Goal: Complete application form

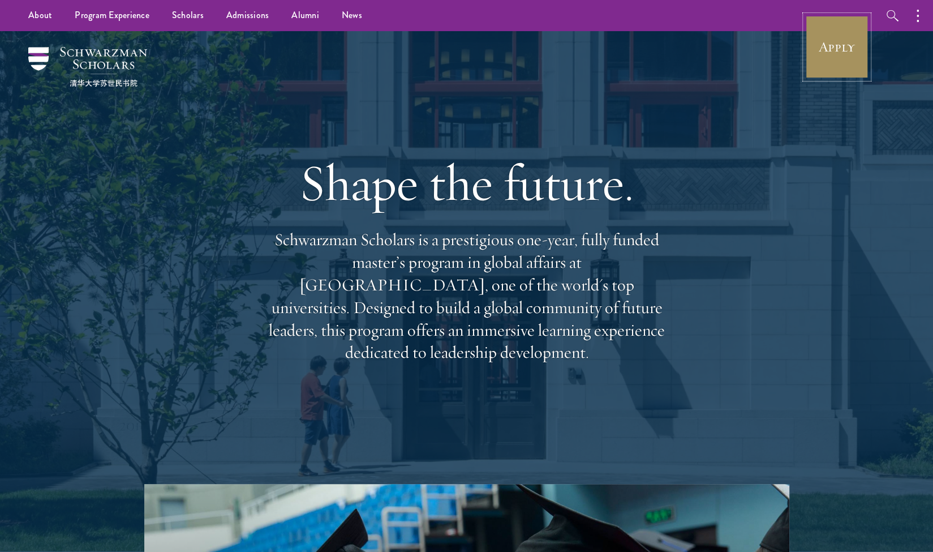
click at [849, 50] on link "Apply" at bounding box center [837, 46] width 63 height 63
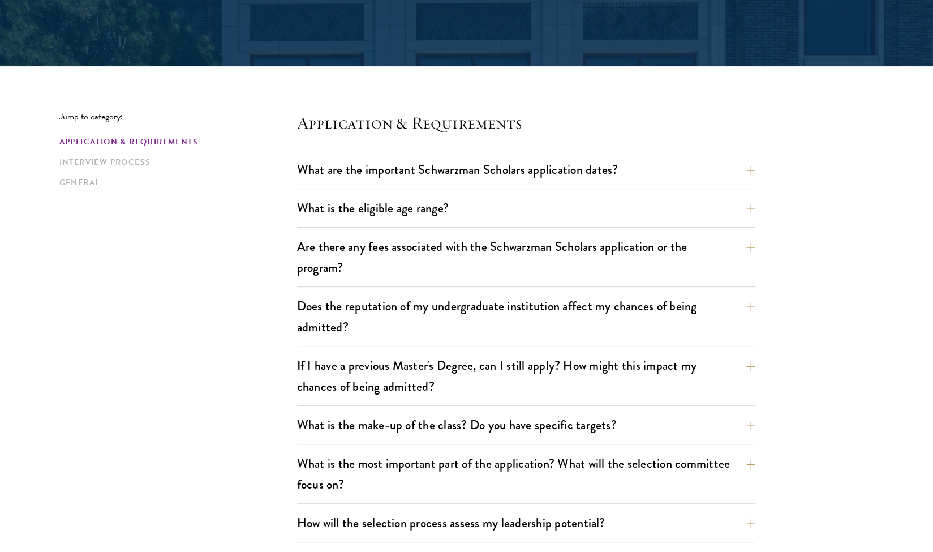
scroll to position [224, 0]
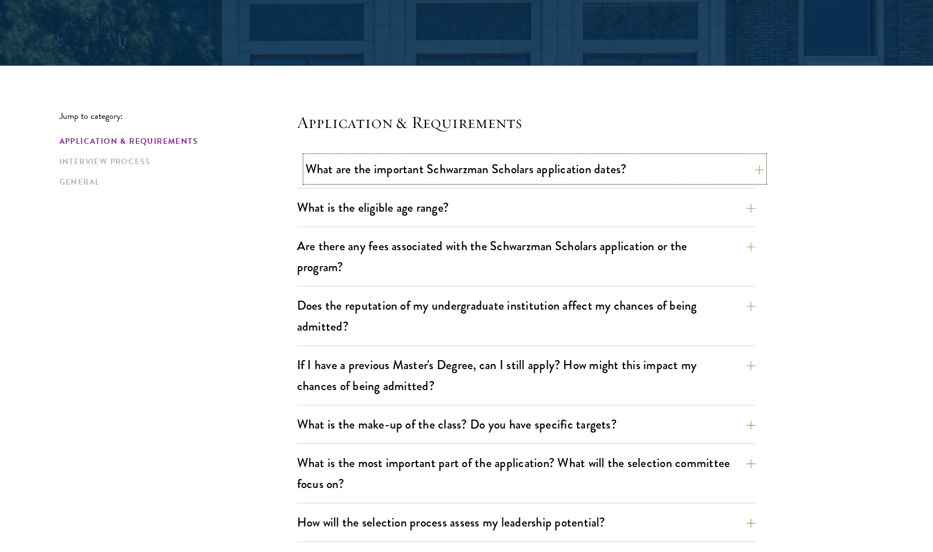
click at [493, 169] on button "What are the important Schwarzman Scholars application dates?" at bounding box center [535, 168] width 459 height 25
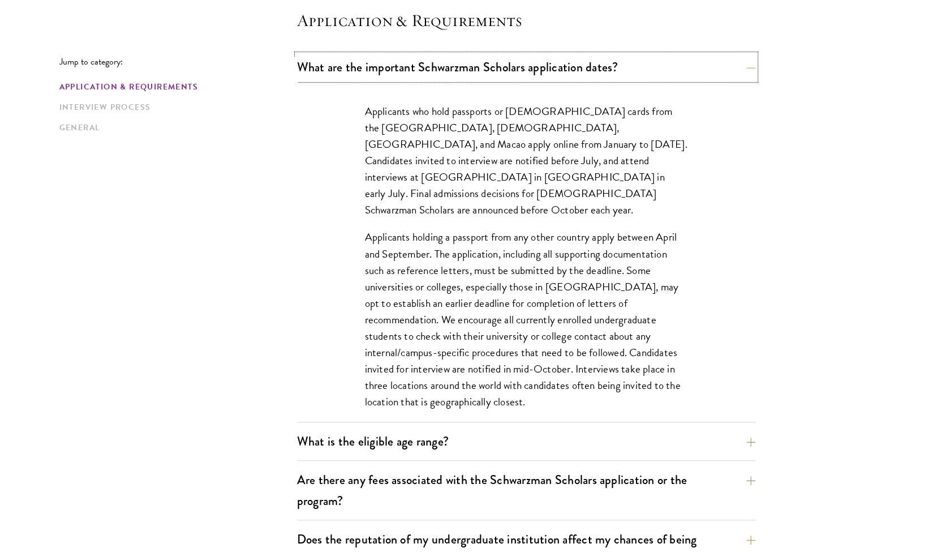
scroll to position [333, 0]
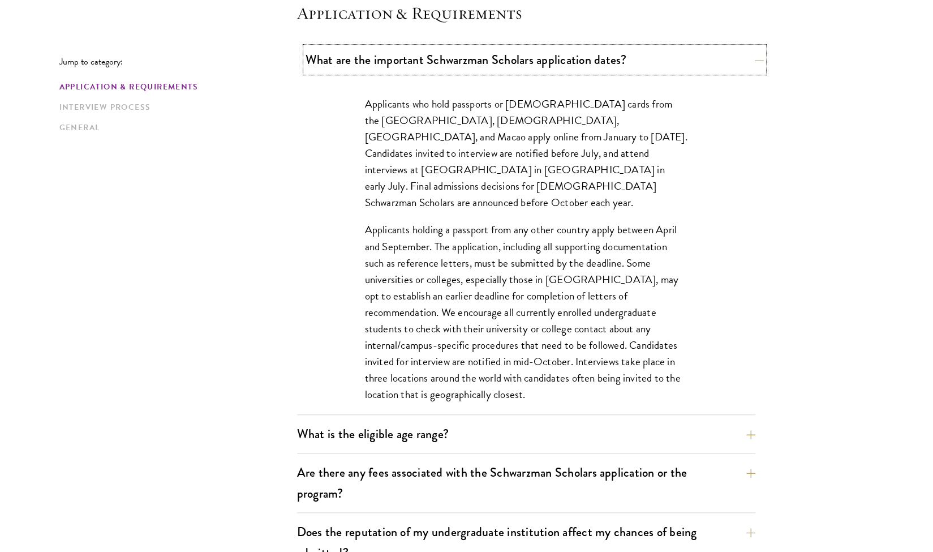
click at [538, 68] on button "What are the important Schwarzman Scholars application dates?" at bounding box center [535, 59] width 459 height 25
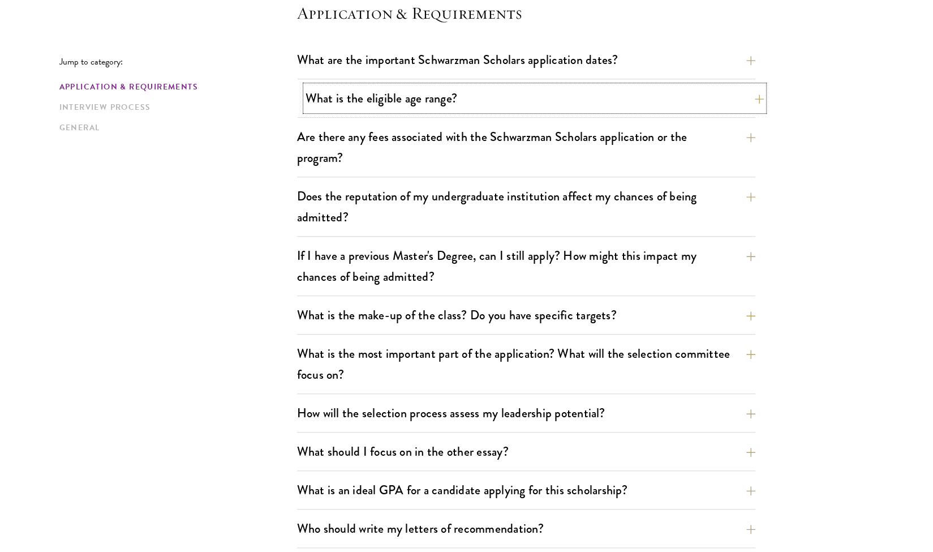
click at [529, 99] on button "What is the eligible age range?" at bounding box center [535, 97] width 459 height 25
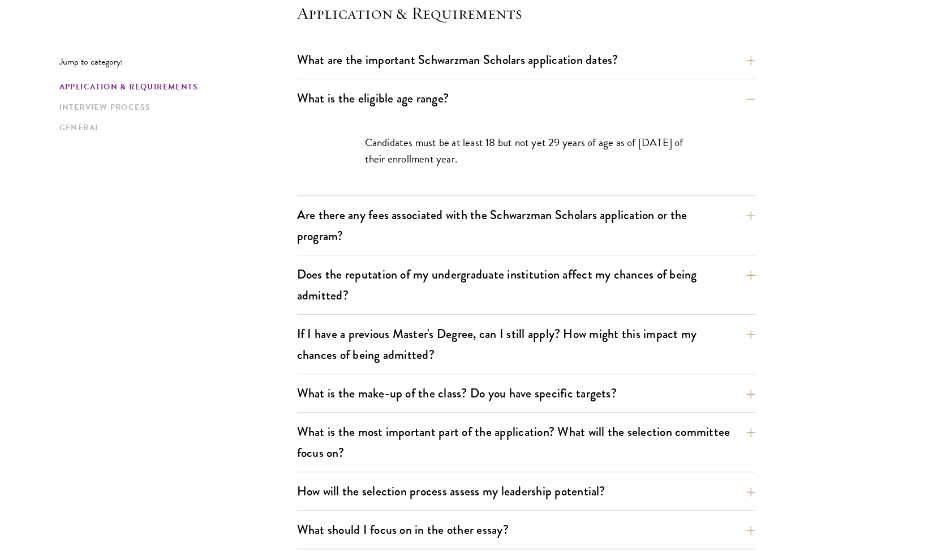
click at [621, 78] on div "What are the important Schwarzman Scholars application dates? Applicants who ho…" at bounding box center [526, 63] width 459 height 32
click at [523, 103] on button "What is the eligible age range?" at bounding box center [535, 97] width 459 height 25
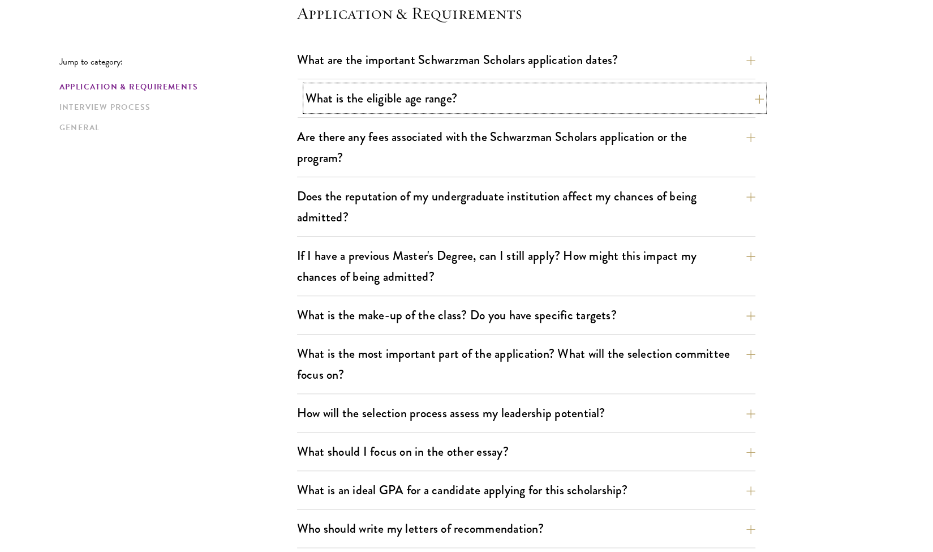
click at [523, 103] on button "What is the eligible age range?" at bounding box center [535, 97] width 459 height 25
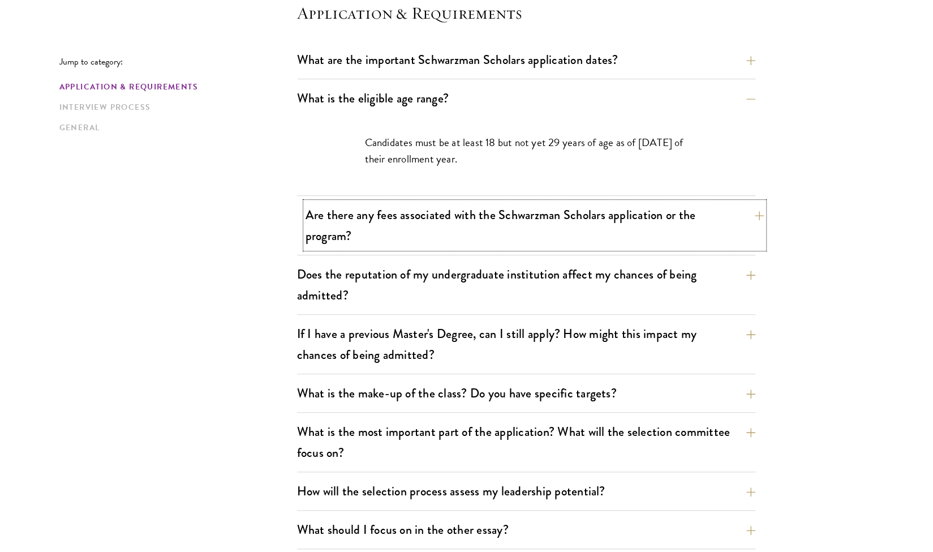
drag, startPoint x: 503, startPoint y: 184, endPoint x: 416, endPoint y: 209, distance: 90.8
click at [416, 209] on button "Are there any fees associated with the Schwarzman Scholars application or the p…" at bounding box center [535, 225] width 459 height 46
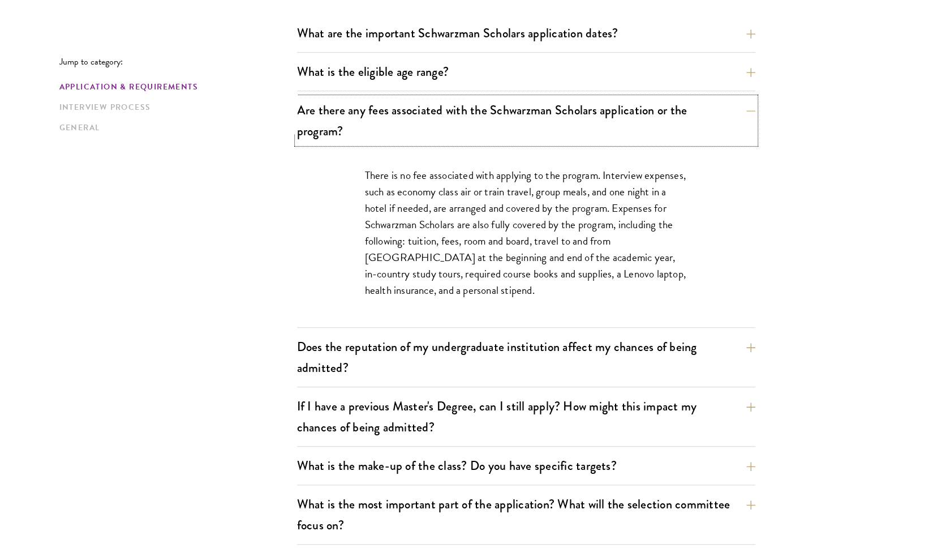
scroll to position [361, 0]
click at [455, 358] on button "Does the reputation of my undergraduate institution affect my chances of being …" at bounding box center [535, 356] width 459 height 46
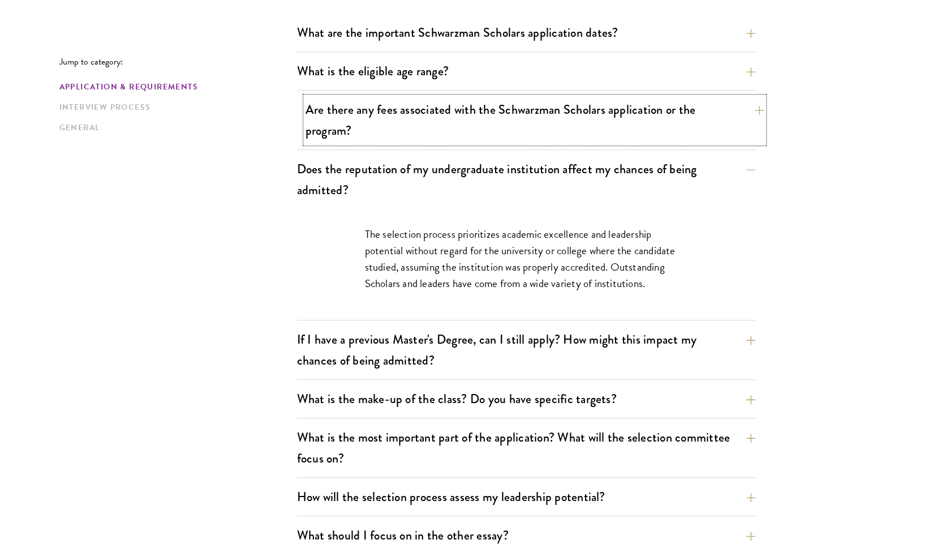
click at [519, 122] on button "Are there any fees associated with the Schwarzman Scholars application or the p…" at bounding box center [535, 120] width 459 height 46
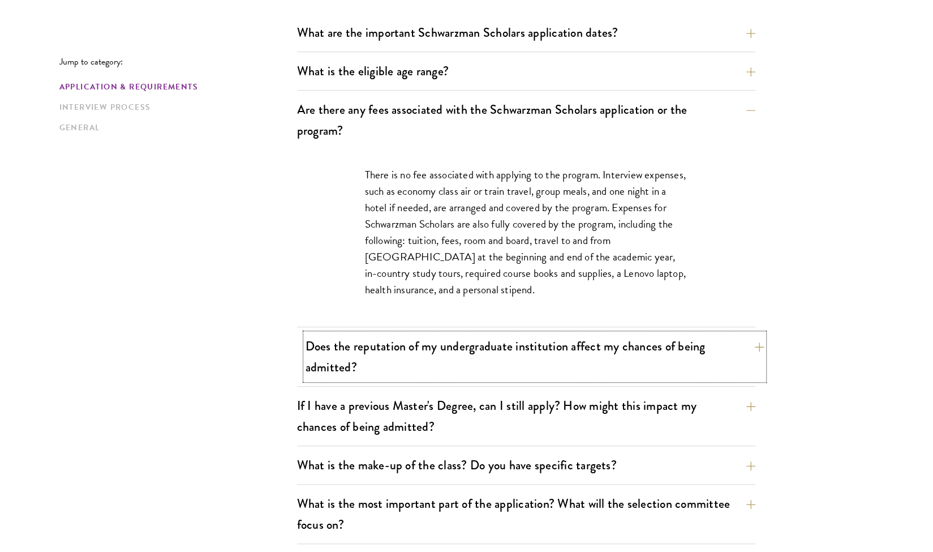
click at [523, 333] on button "Does the reputation of my undergraduate institution affect my chances of being …" at bounding box center [535, 356] width 459 height 46
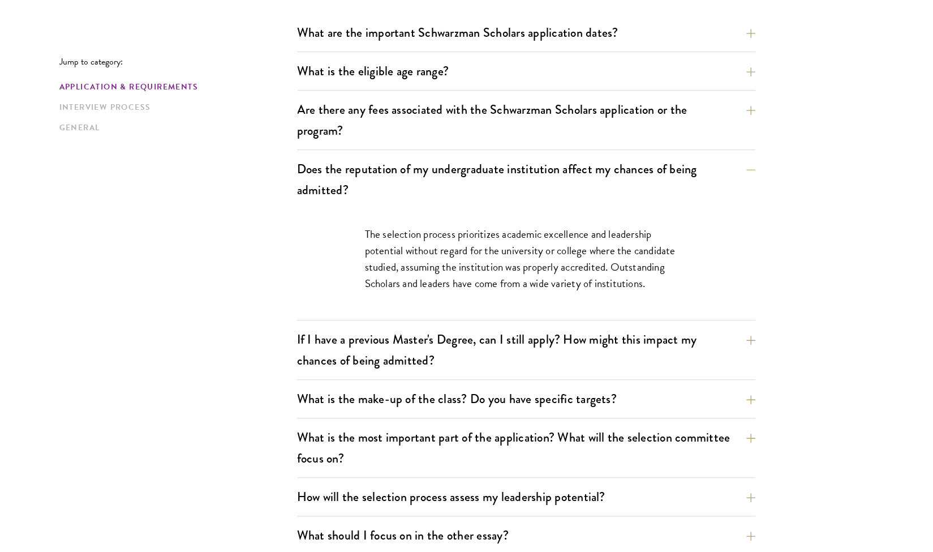
click at [446, 322] on div "What are the important Schwarzman Scholars application dates? Applicants who ho…" at bounding box center [526, 522] width 459 height 1004
click at [431, 339] on button "If I have a previous Master's Degree, can I still apply? How might this impact …" at bounding box center [535, 350] width 459 height 46
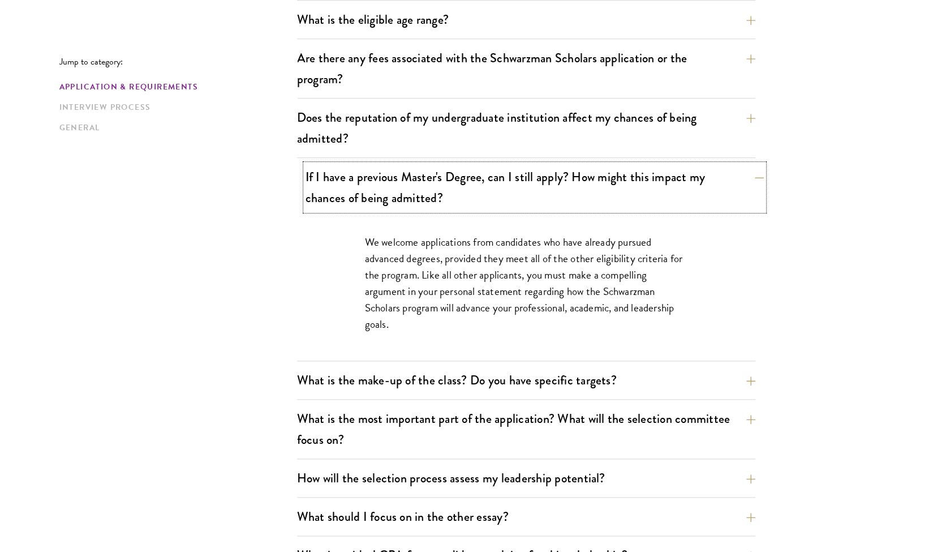
scroll to position [417, 0]
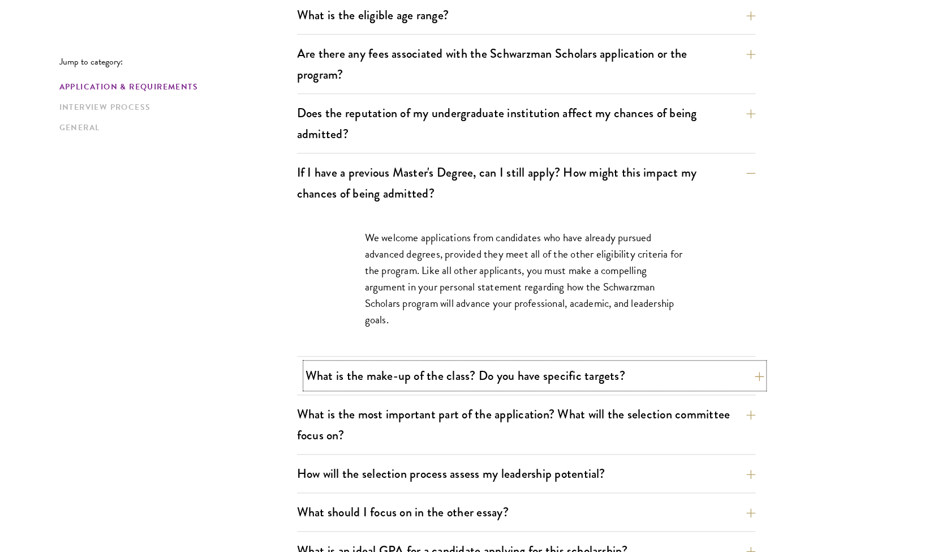
click at [451, 373] on button "What is the make-up of the class? Do you have specific targets?" at bounding box center [535, 375] width 459 height 25
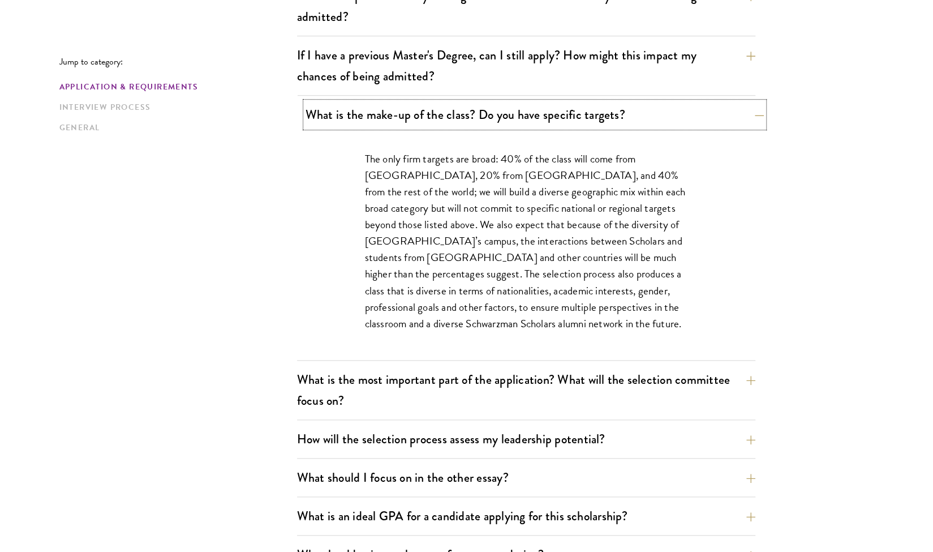
scroll to position [539, 0]
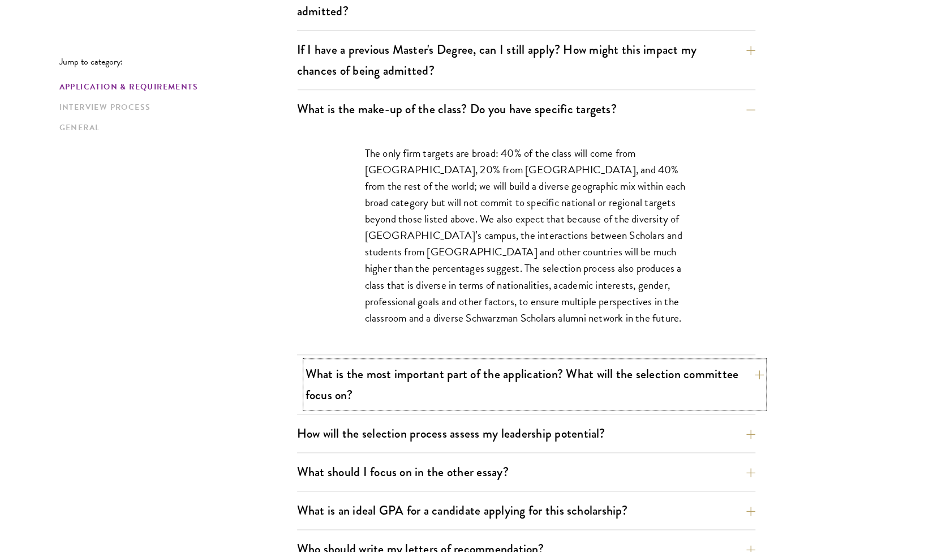
click at [447, 380] on button "What is the most important part of the application? What will the selection com…" at bounding box center [535, 384] width 459 height 46
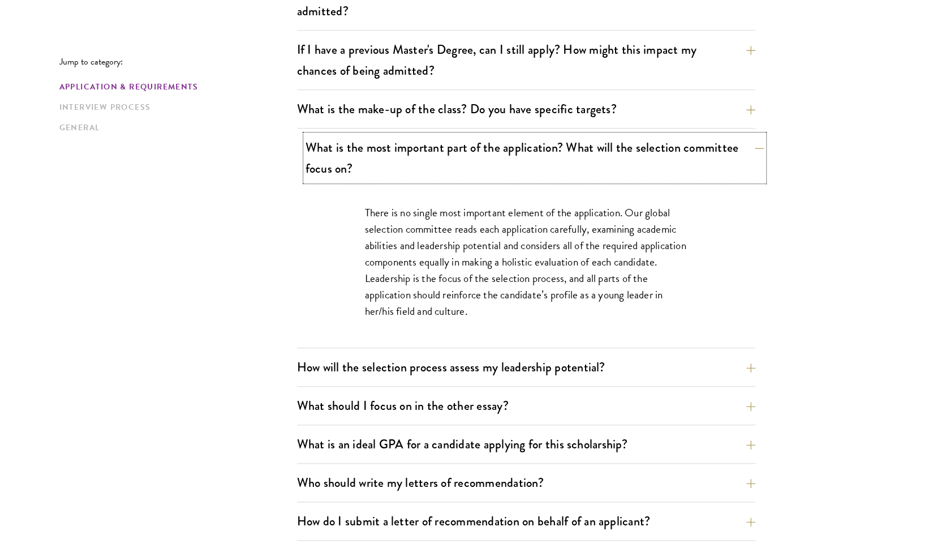
click at [451, 158] on button "What is the most important part of the application? What will the selection com…" at bounding box center [535, 158] width 459 height 46
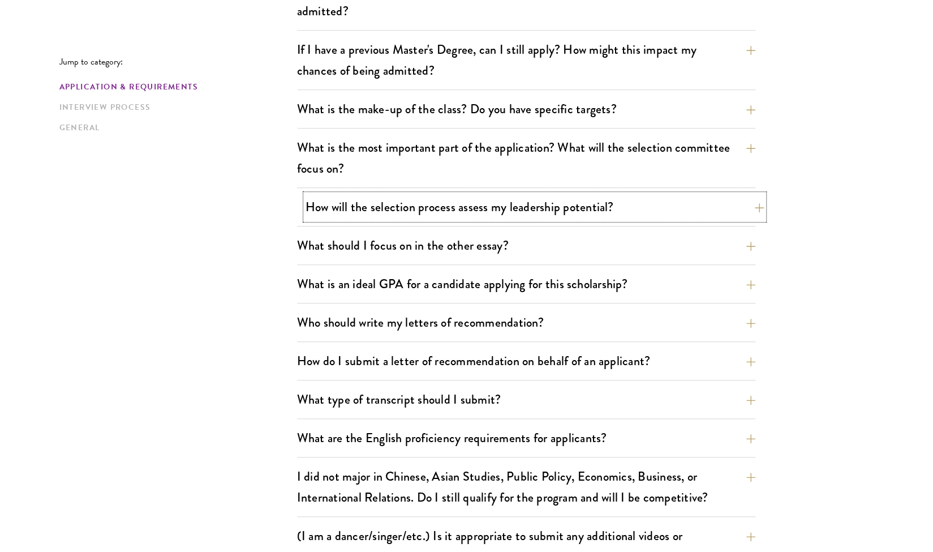
click at [449, 203] on button "How will the selection process assess my leadership potential?" at bounding box center [535, 206] width 459 height 25
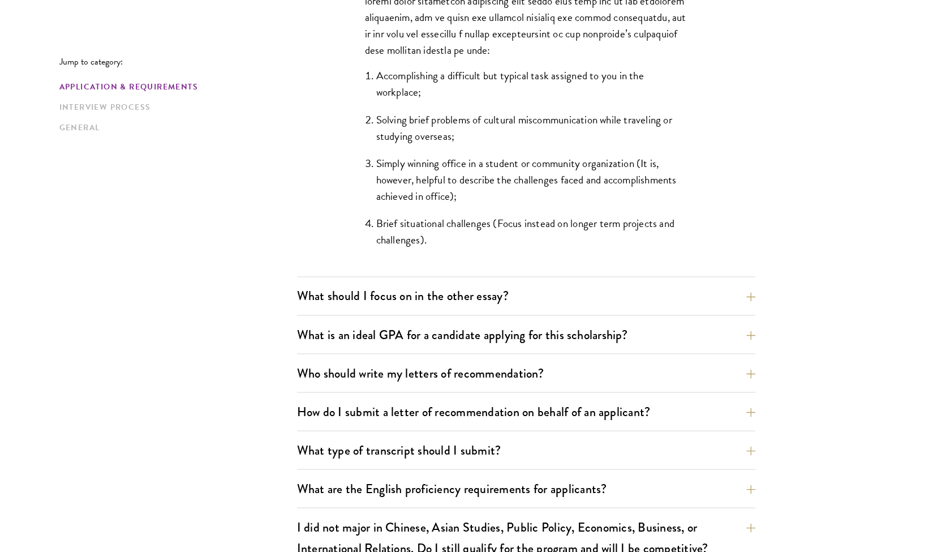
scroll to position [1092, 0]
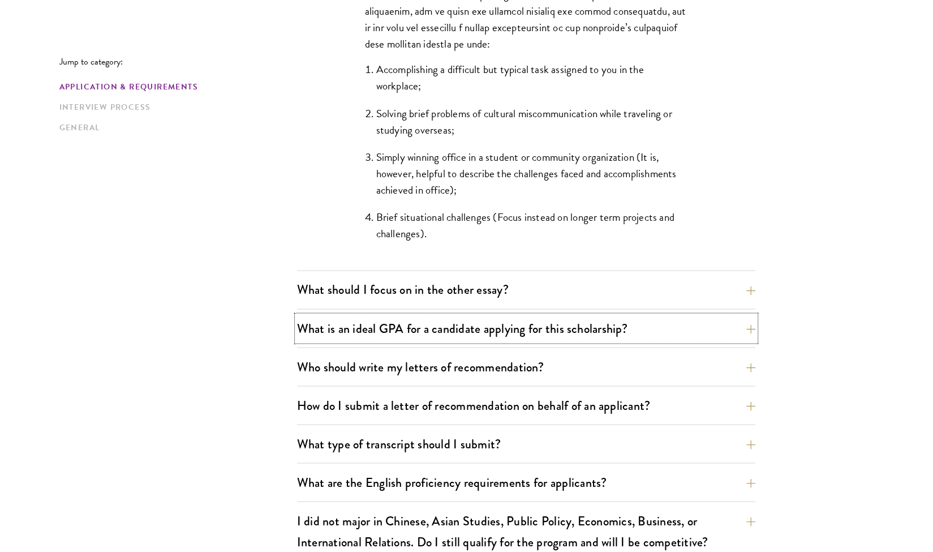
click at [511, 329] on button "What is an ideal GPA for a candidate applying for this scholarship?" at bounding box center [526, 327] width 459 height 25
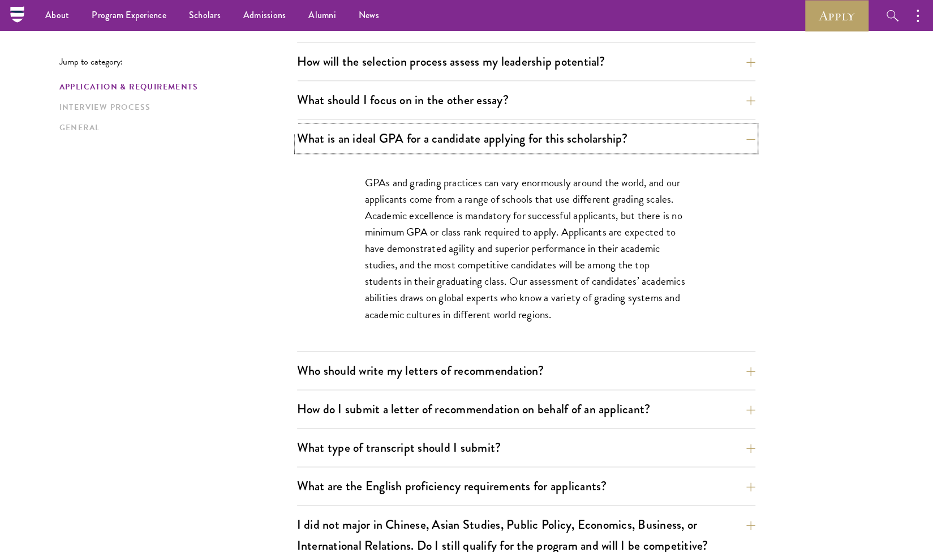
scroll to position [682, 0]
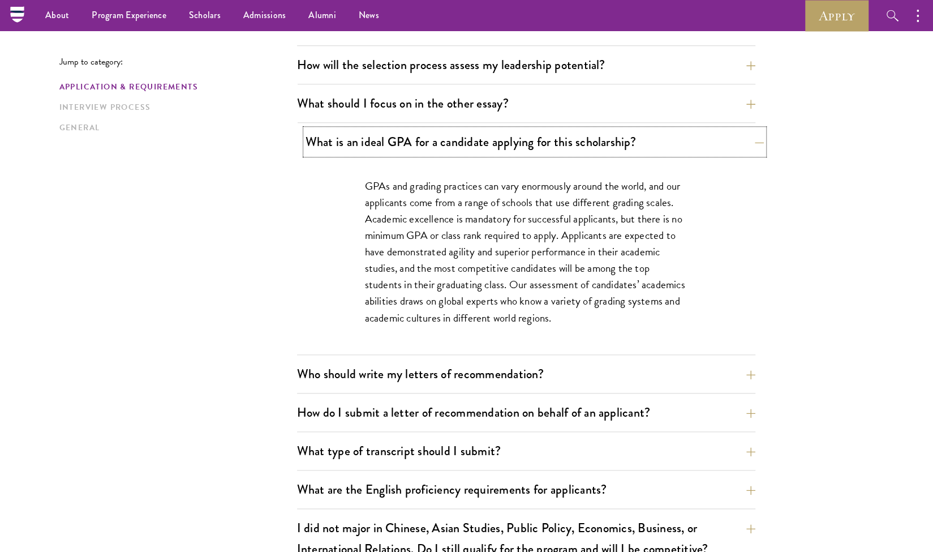
click at [522, 143] on button "What is an ideal GPA for a candidate applying for this scholarship?" at bounding box center [535, 141] width 459 height 25
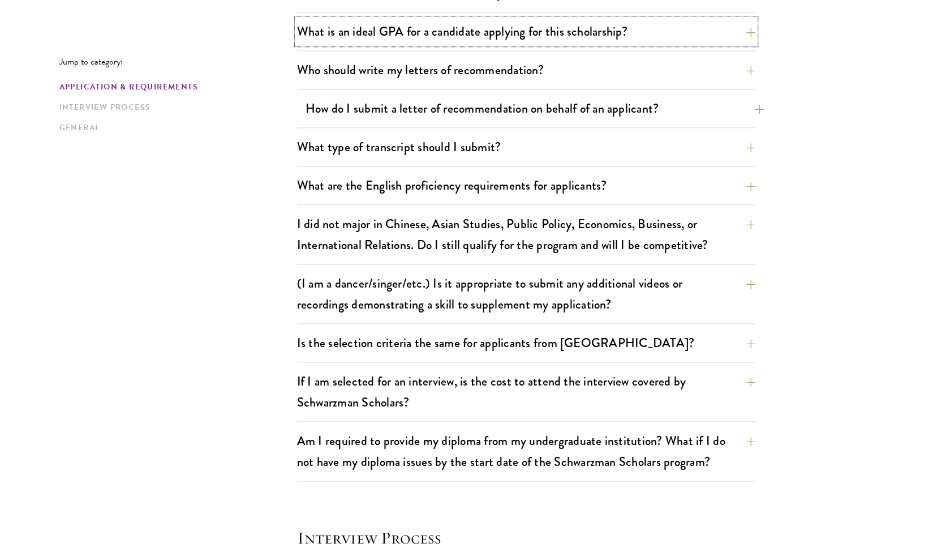
scroll to position [793, 0]
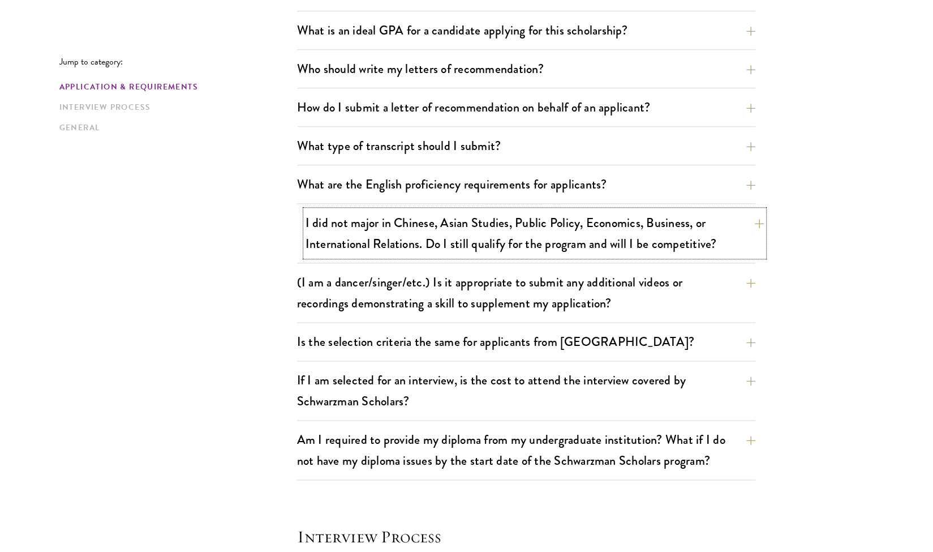
click at [508, 230] on button "I did not major in Chinese, Asian Studies, Public Policy, Economics, Business, …" at bounding box center [535, 233] width 459 height 46
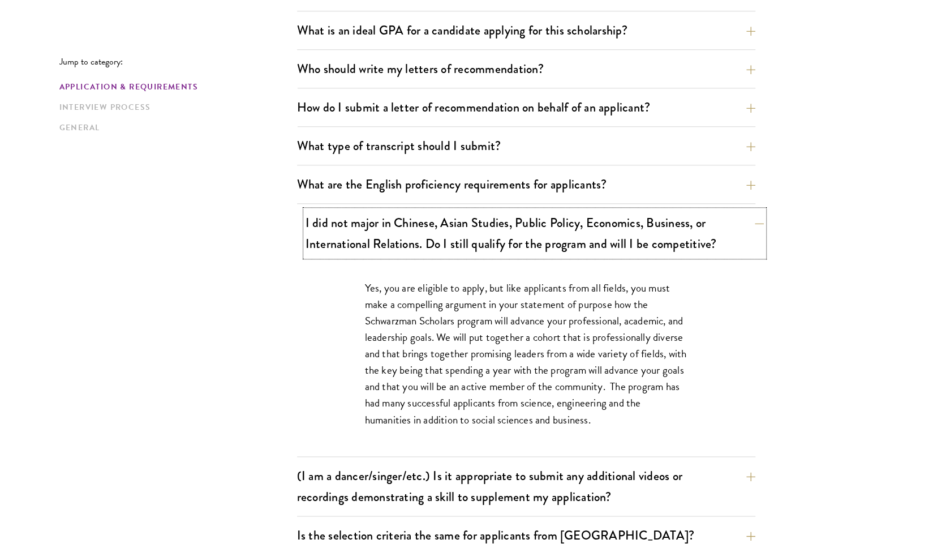
click at [508, 230] on button "I did not major in Chinese, Asian Studies, Public Policy, Economics, Business, …" at bounding box center [535, 233] width 459 height 46
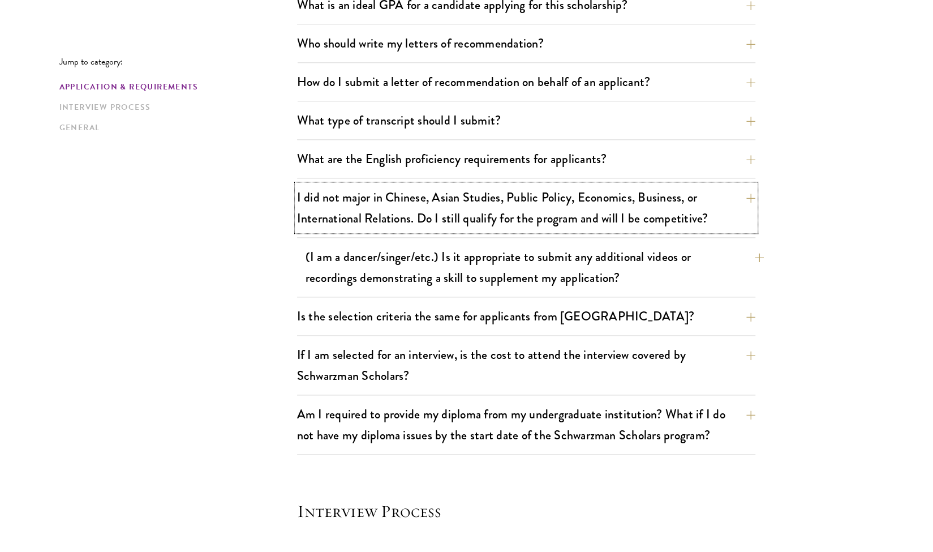
scroll to position [819, 0]
click at [508, 275] on button "(I am a dancer/singer/etc.) Is it appropriate to submit any additional videos o…" at bounding box center [535, 266] width 459 height 46
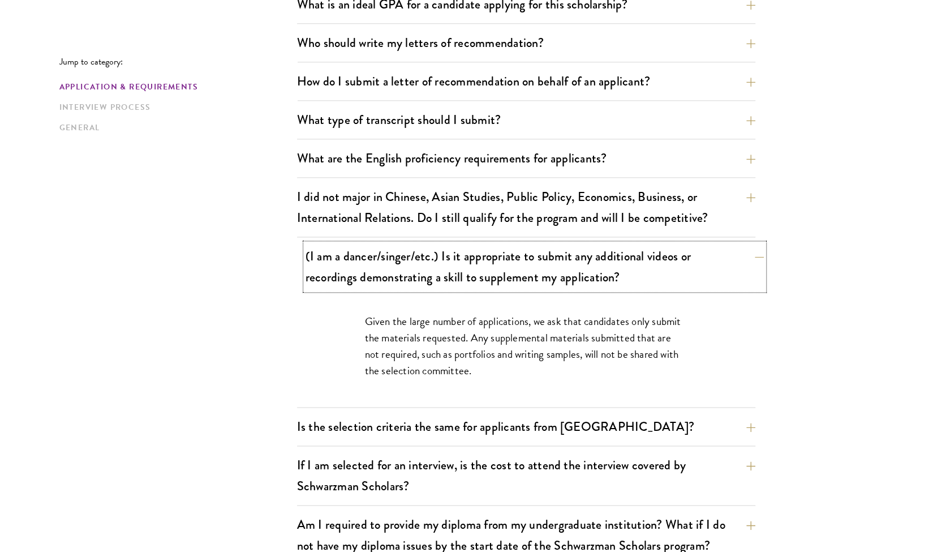
click at [508, 275] on button "(I am a dancer/singer/etc.) Is it appropriate to submit any additional videos o…" at bounding box center [535, 266] width 459 height 46
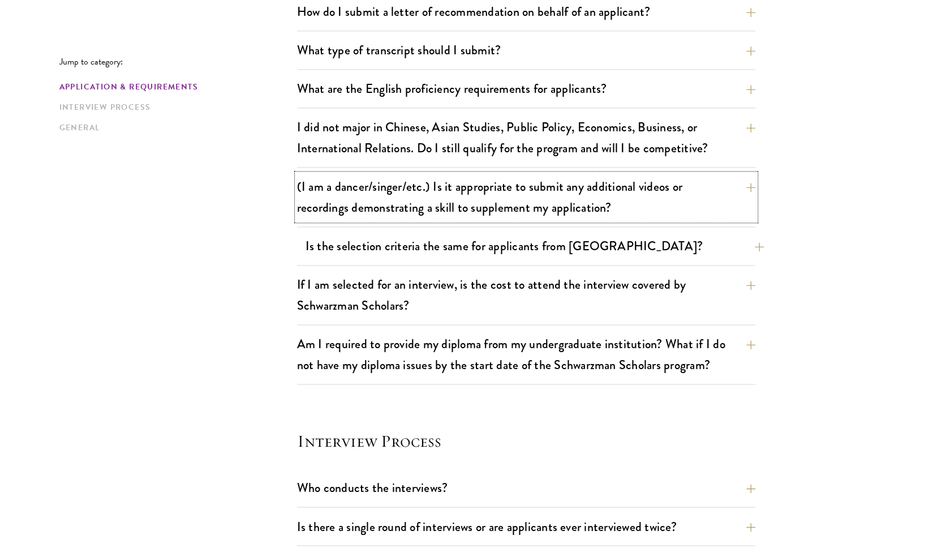
scroll to position [889, 0]
click at [501, 298] on button "If I am selected for an interview, is the cost to attend the interview covered …" at bounding box center [535, 294] width 459 height 46
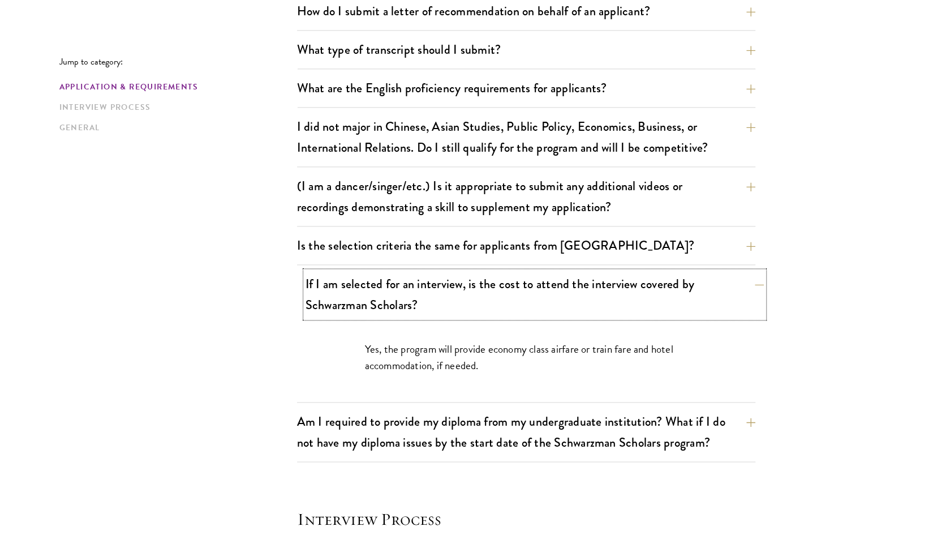
click at [501, 298] on button "If I am selected for an interview, is the cost to attend the interview covered …" at bounding box center [535, 294] width 459 height 46
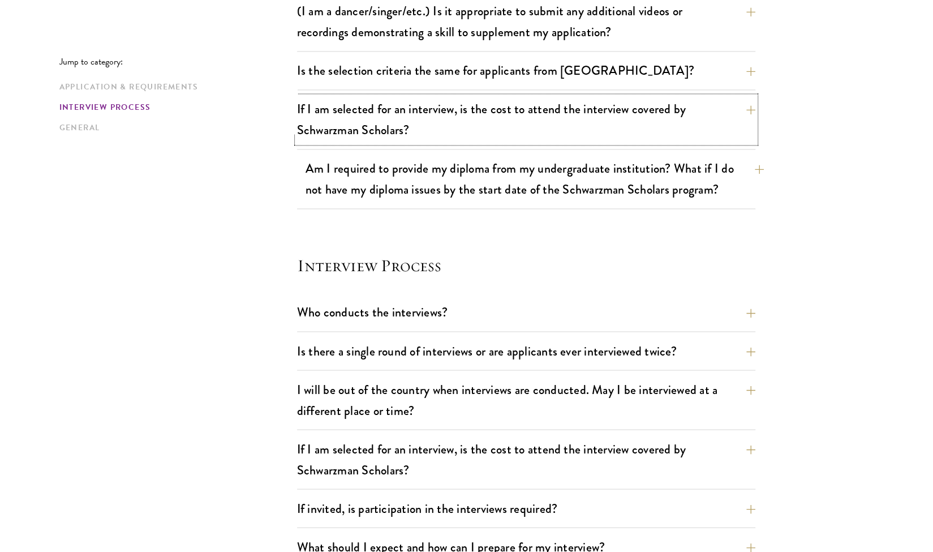
scroll to position [1068, 0]
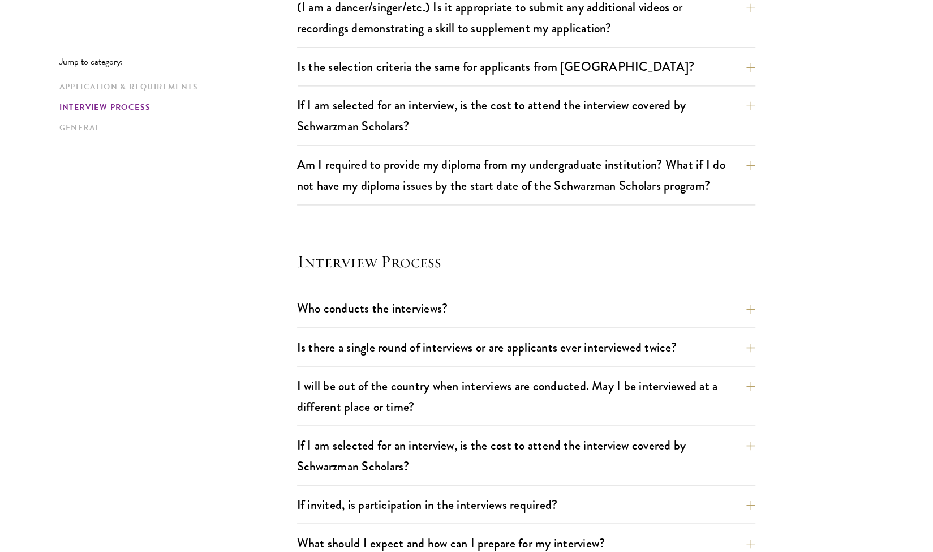
click at [506, 317] on div "Who conducts the interviews? Interview panelists are distinguished senior figur…" at bounding box center [526, 312] width 459 height 32
click at [519, 302] on button "Who conducts the interviews?" at bounding box center [535, 308] width 459 height 25
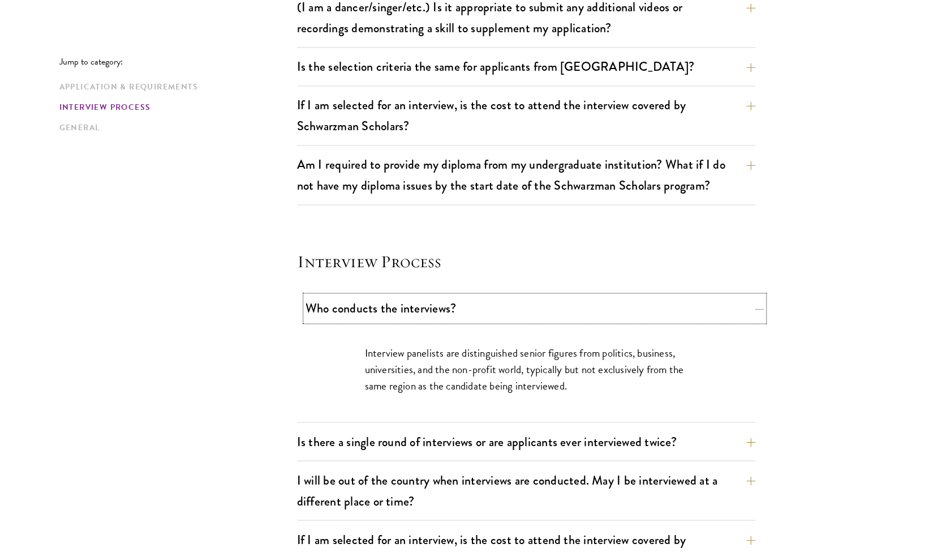
click at [519, 302] on button "Who conducts the interviews?" at bounding box center [535, 308] width 459 height 25
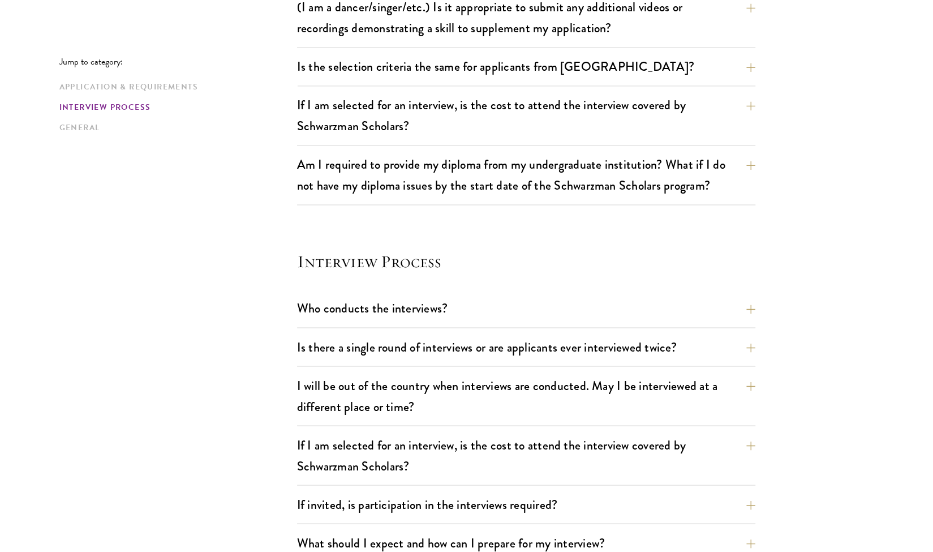
click at [513, 327] on div "Who conducts the interviews? Interview panelists are distinguished senior figur…" at bounding box center [526, 429] width 459 height 267
click at [514, 339] on button "Is there a single round of interviews or are applicants ever interviewed twice?" at bounding box center [535, 346] width 459 height 25
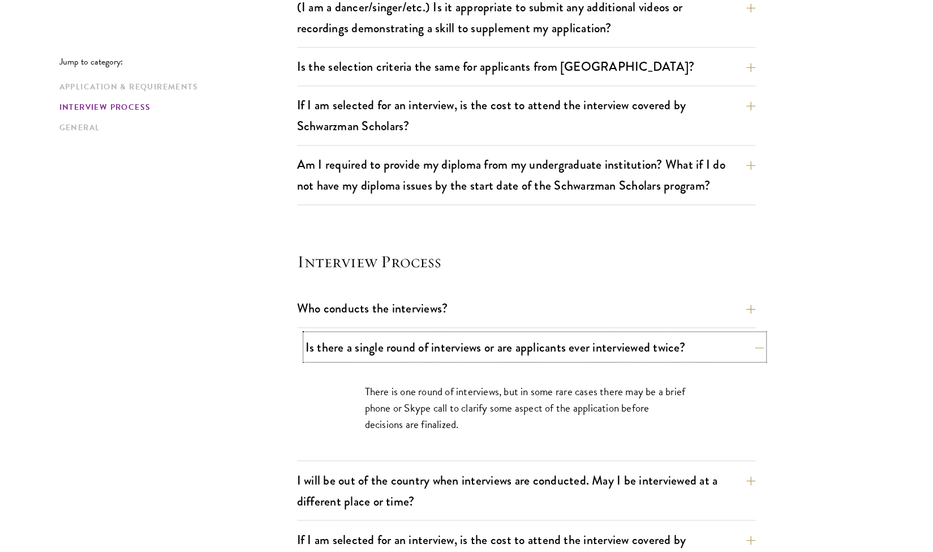
click at [514, 339] on button "Is there a single round of interviews or are applicants ever interviewed twice?" at bounding box center [535, 346] width 459 height 25
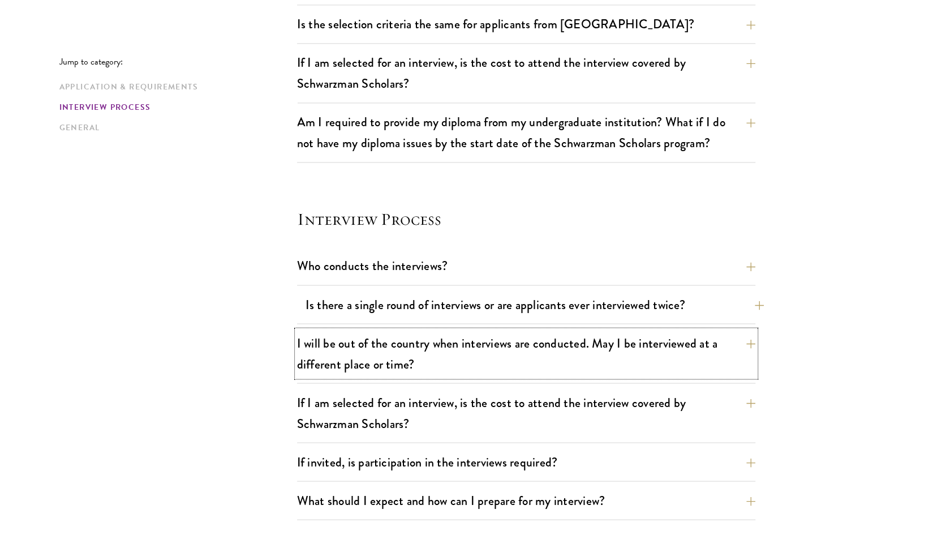
scroll to position [1111, 0]
click at [514, 339] on button "I will be out of the country when interviews are conducted. May I be interviewe…" at bounding box center [526, 352] width 459 height 46
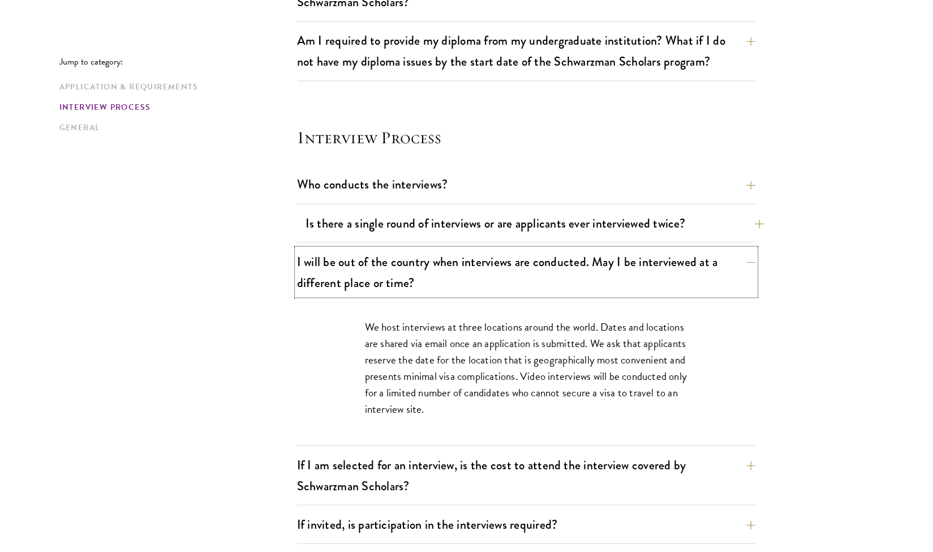
scroll to position [1194, 0]
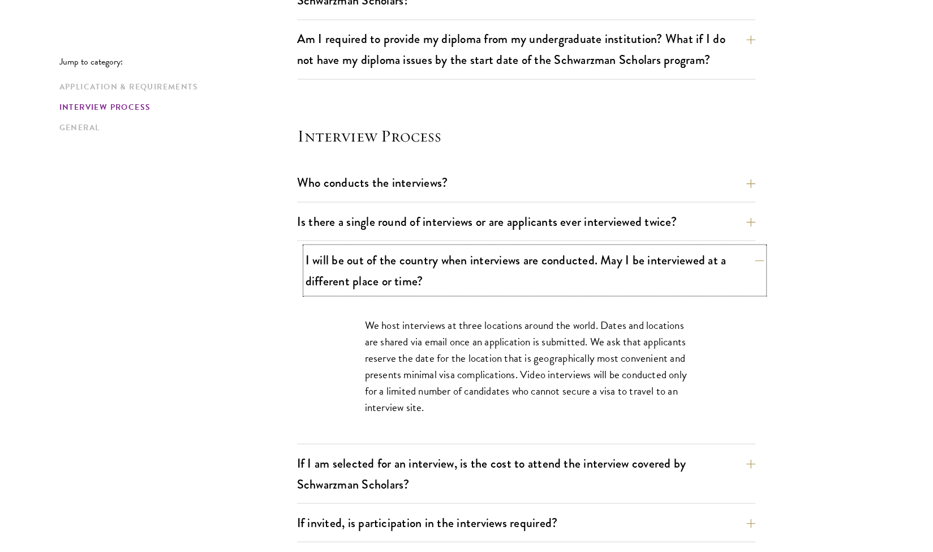
click at [436, 265] on button "I will be out of the country when interviews are conducted. May I be interviewe…" at bounding box center [535, 270] width 459 height 46
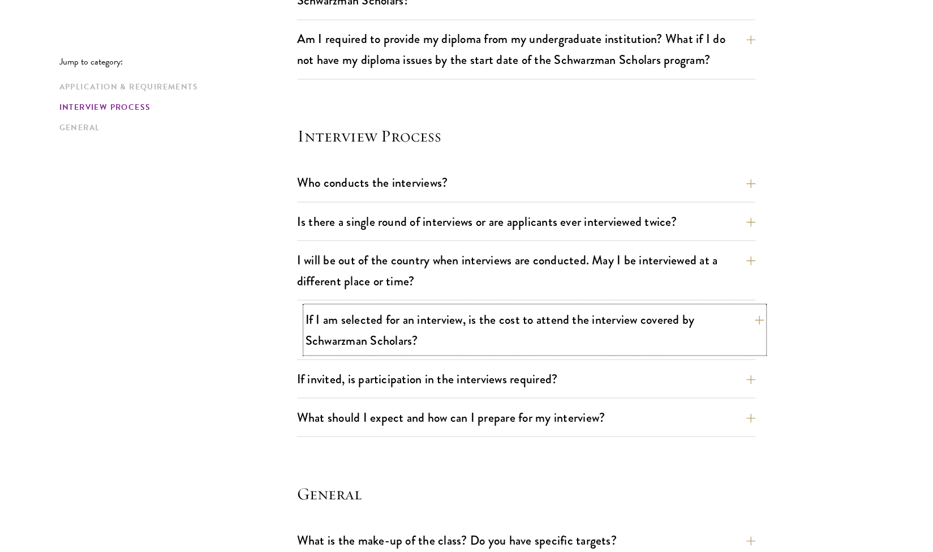
click at [451, 307] on button "If I am selected for an interview, is the cost to attend the interview covered …" at bounding box center [535, 329] width 459 height 46
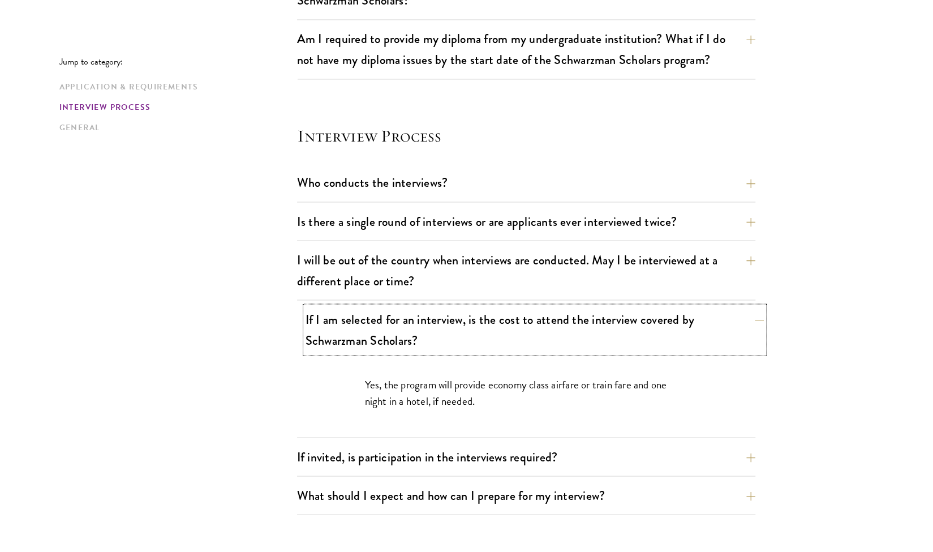
click at [451, 307] on button "If I am selected for an interview, is the cost to attend the interview covered …" at bounding box center [535, 329] width 459 height 46
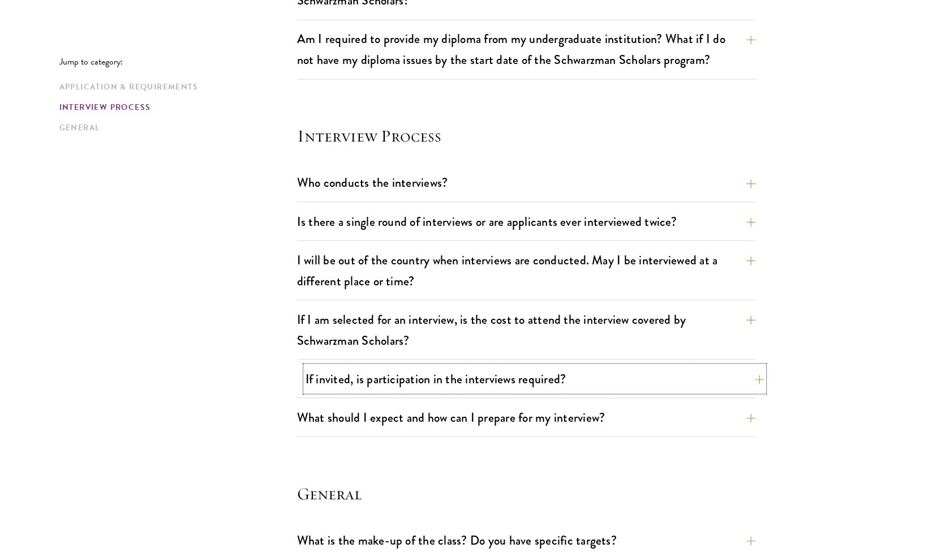
click at [455, 367] on button "If invited, is participation in the interviews required?" at bounding box center [535, 378] width 459 height 25
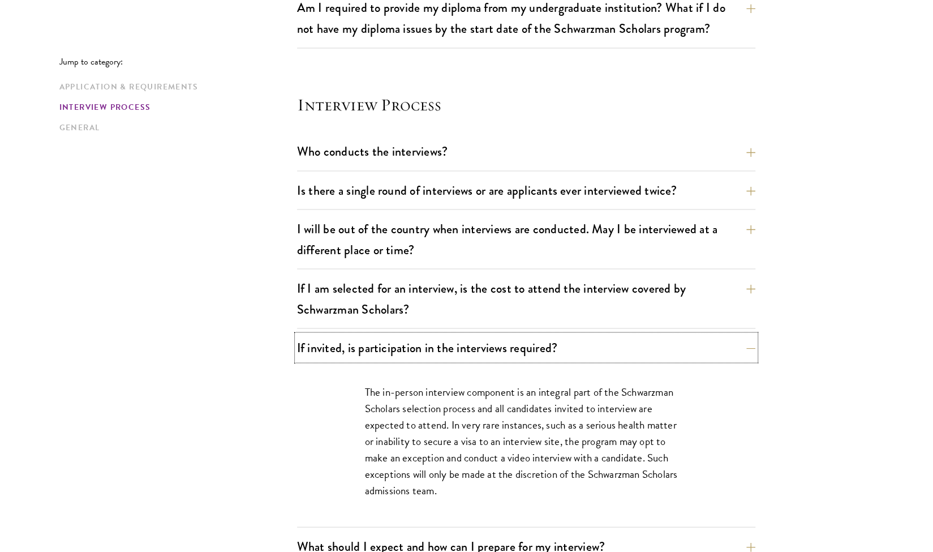
scroll to position [1231, 0]
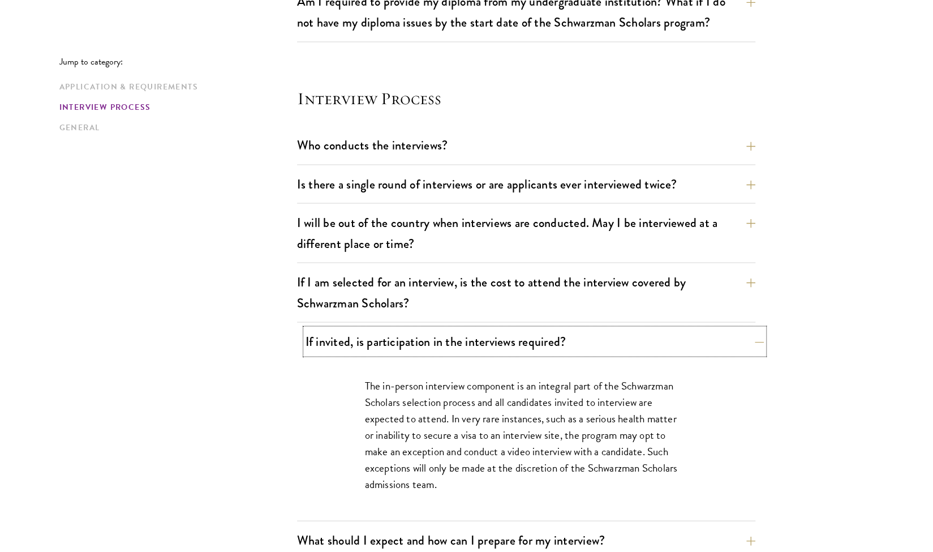
click at [536, 344] on button "If invited, is participation in the interviews required?" at bounding box center [535, 340] width 459 height 25
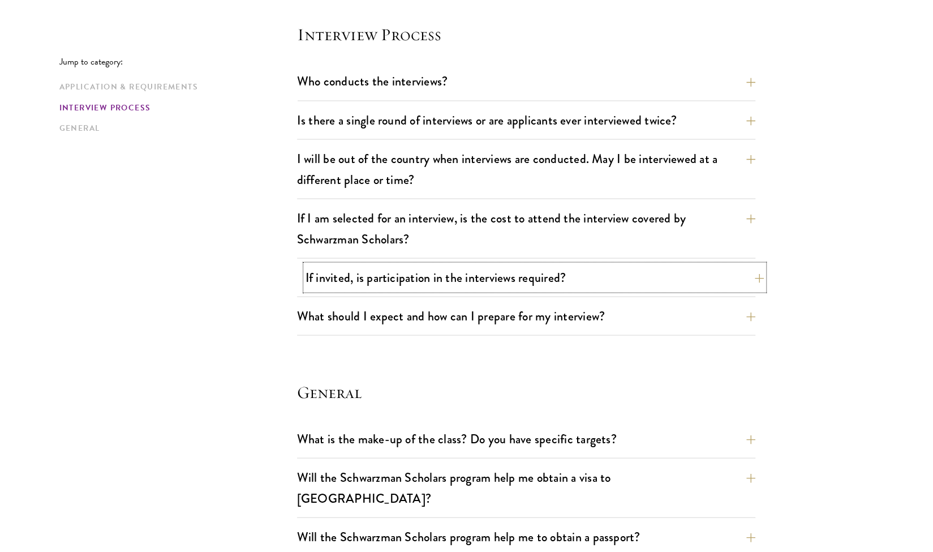
scroll to position [1296, 0]
click at [543, 320] on button "What should I expect and how can I prepare for my interview?" at bounding box center [535, 314] width 459 height 25
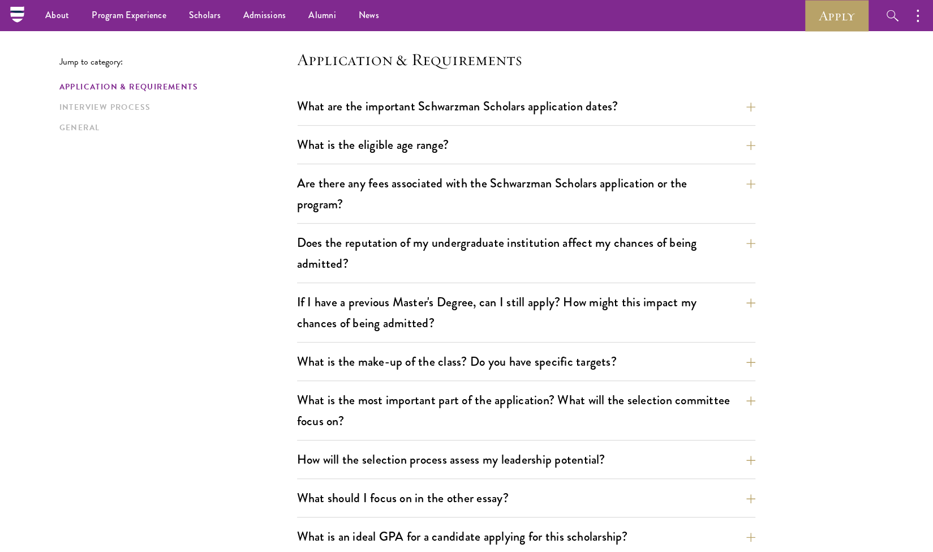
scroll to position [0, 0]
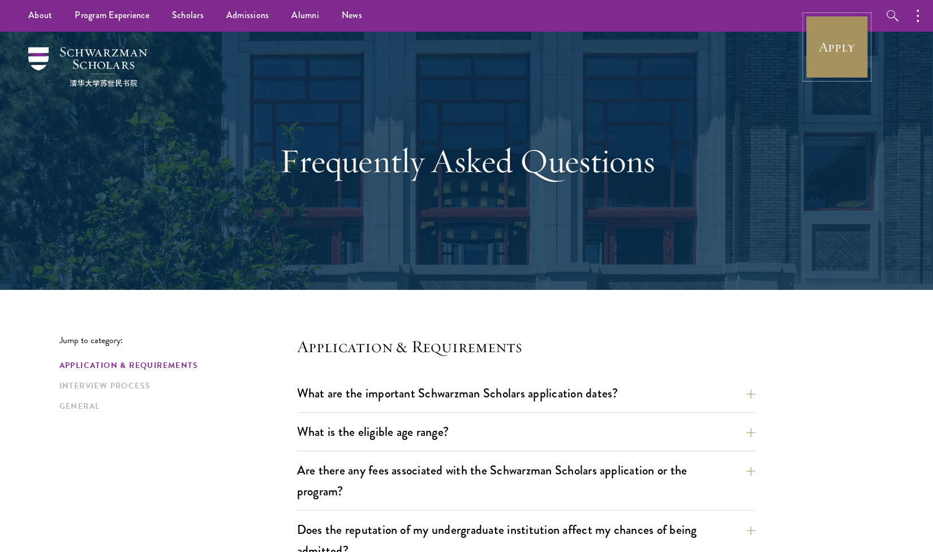
click at [845, 49] on link "Apply" at bounding box center [837, 46] width 63 height 63
